Goal: Find specific page/section: Find specific page/section

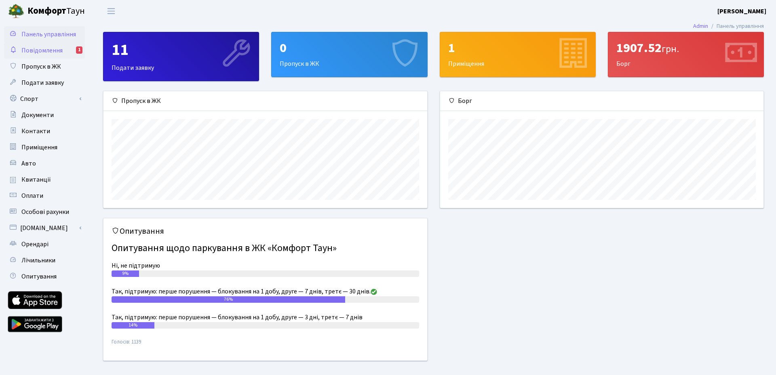
scroll to position [117, 324]
click at [52, 51] on span "Повідомлення" at bounding box center [41, 50] width 41 height 9
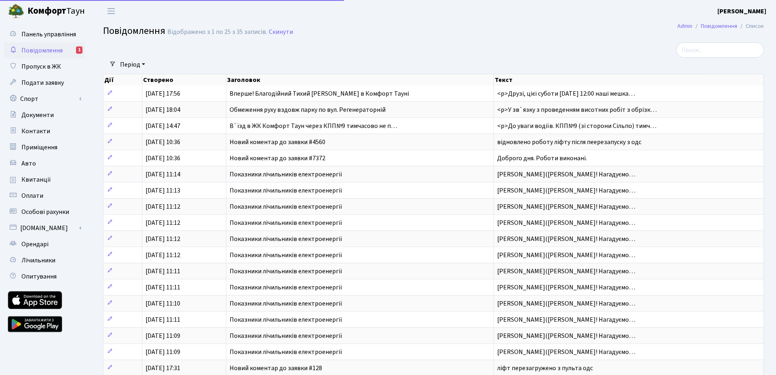
select select "25"
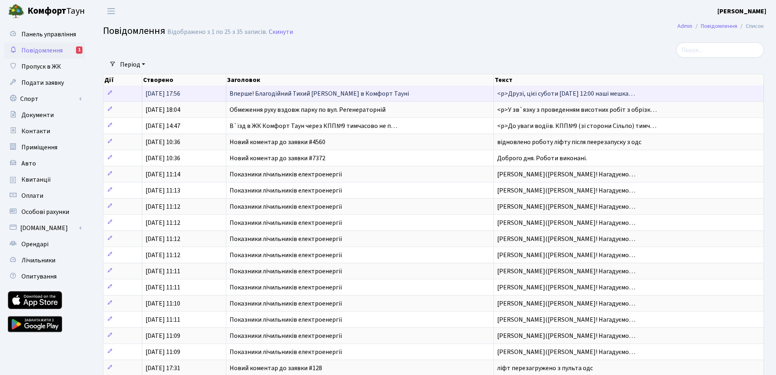
click at [272, 97] on span "Вперше! Благодійний Тихий [PERSON_NAME] в Комфорт Тауні" at bounding box center [319, 93] width 179 height 9
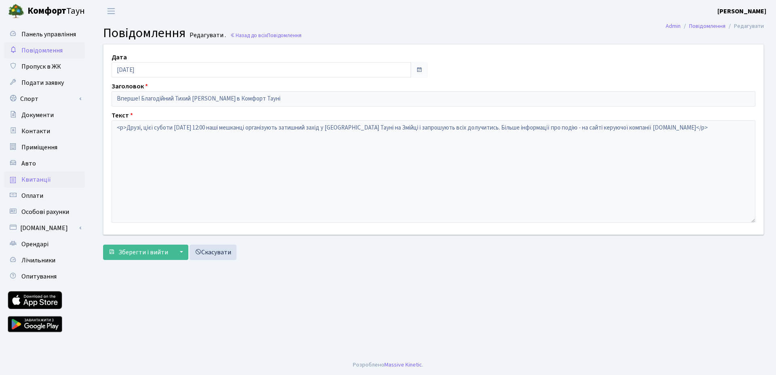
click at [38, 180] on span "Квитанції" at bounding box center [36, 179] width 30 height 9
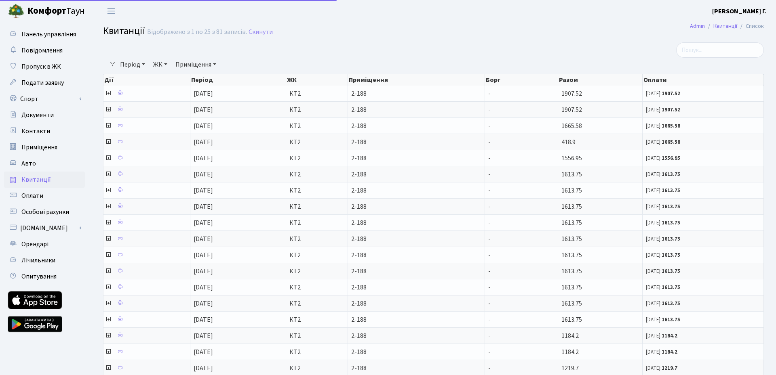
select select "25"
